Goal: Find contact information: Find contact information

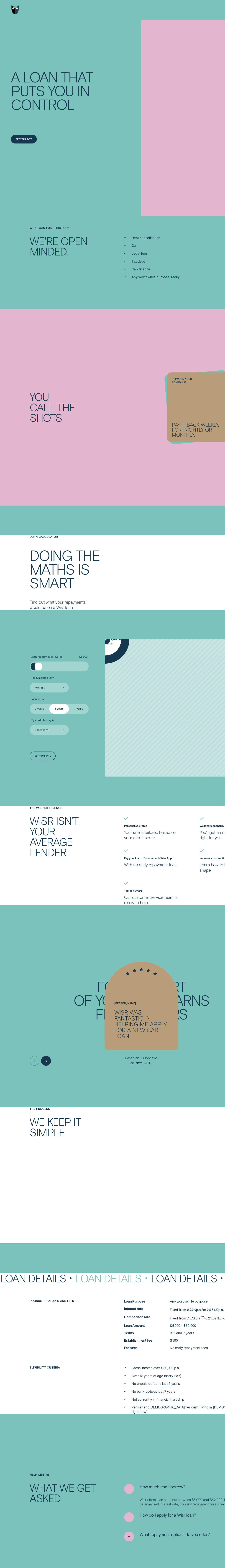
click at [12, 8] on img "Go to home page" at bounding box center [12, 8] width 6 height 7
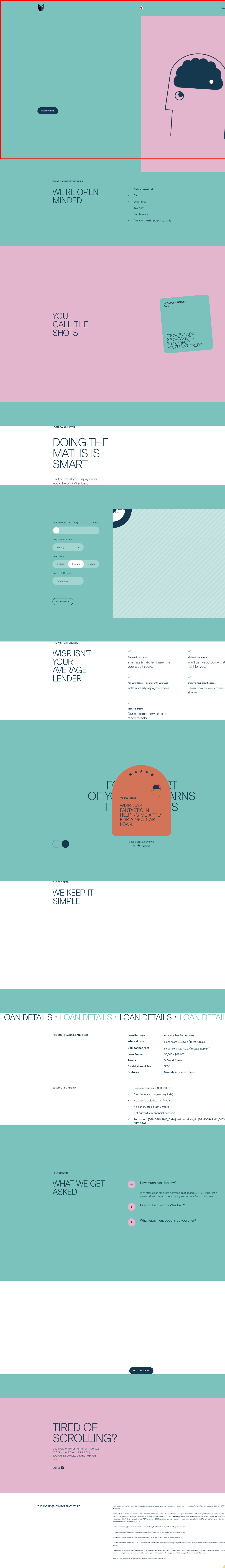
click at [112, 6] on div at bounding box center [112, 6] width 165 height 12
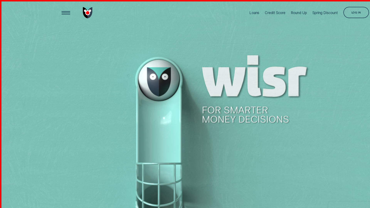
click at [70, 10] on img "Go to home page" at bounding box center [70, 10] width 8 height 9
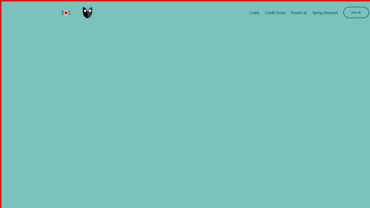
click at [52, 10] on div "Open Menu" at bounding box center [52, 10] width 13 height 13
click at [62, 10] on div at bounding box center [61, 10] width 25 height 20
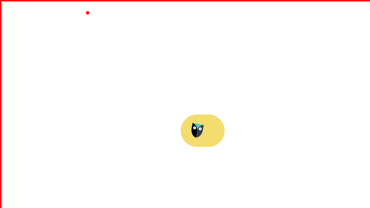
click at [70, 10] on img "Go to home page" at bounding box center [70, 10] width 8 height 9
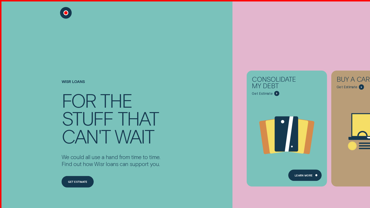
click at [52, 10] on div "Close Menu" at bounding box center [52, 10] width 13 height 13
click at [62, 10] on div at bounding box center [61, 10] width 25 height 20
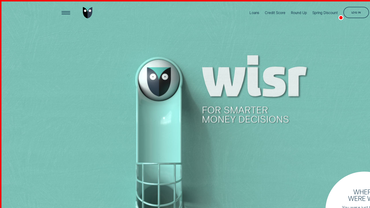
click at [70, 10] on img "Go to home page" at bounding box center [70, 10] width 8 height 9
click at [52, 10] on div "Close Menu" at bounding box center [52, 10] width 13 height 13
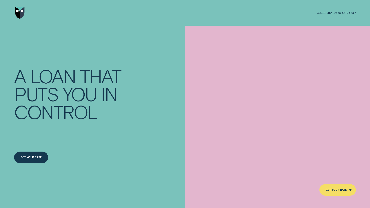
click at [20, 13] on img "Go to home page" at bounding box center [20, 13] width 10 height 12
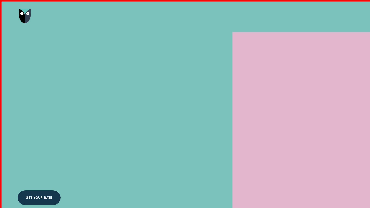
click at [325, 13] on span "Call us:" at bounding box center [324, 13] width 15 height 4
